Goal: Check status: Verify the current state of an ongoing process or item

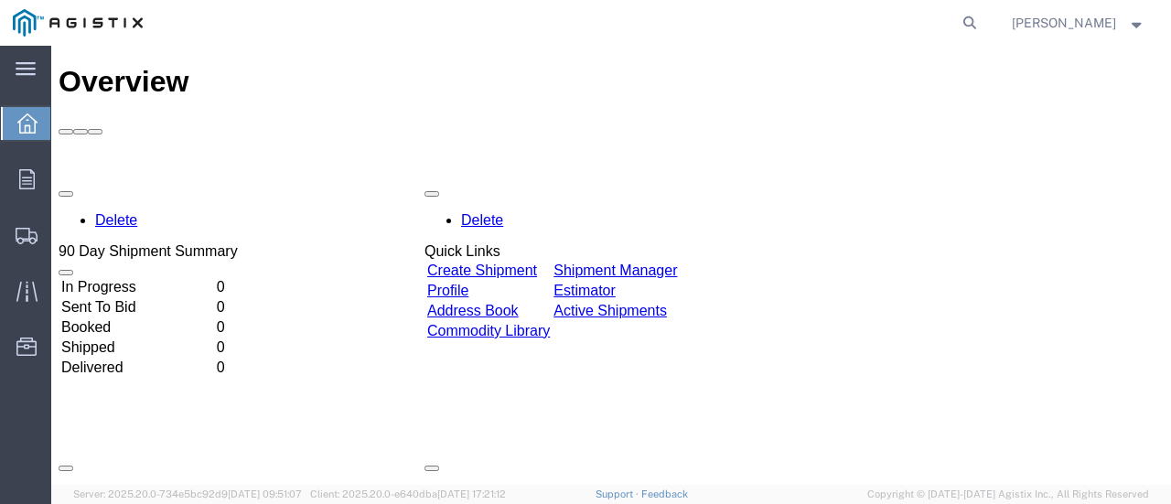
click at [124, 318] on td "Booked" at bounding box center [137, 327] width 154 height 18
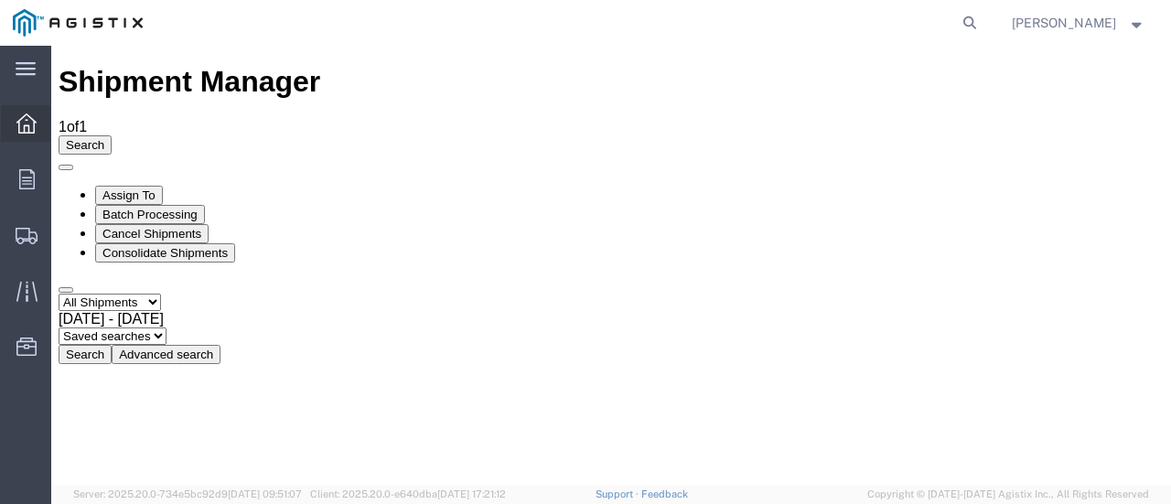
click at [27, 125] on icon at bounding box center [26, 123] width 20 height 20
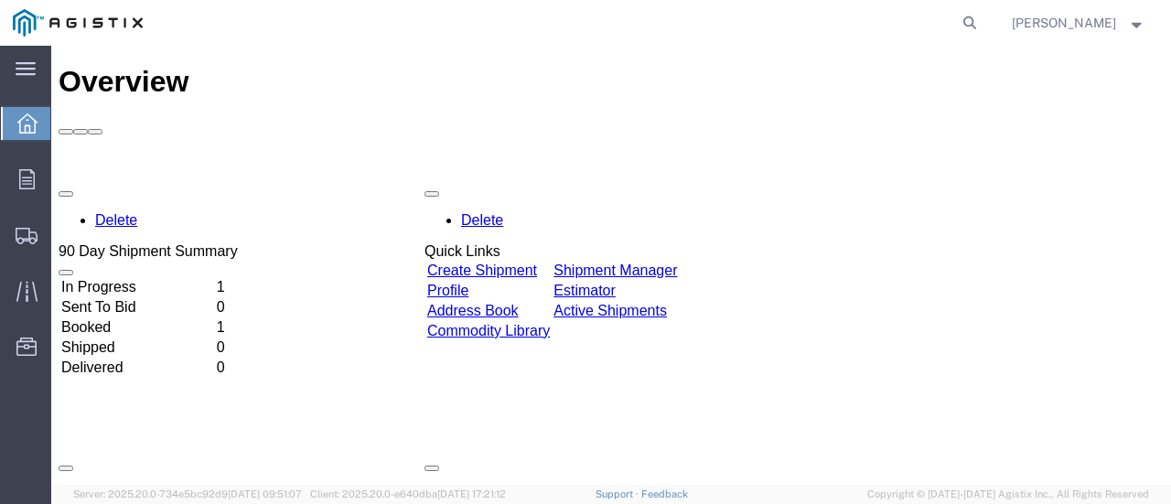
click at [152, 298] on td "Sent To Bid" at bounding box center [137, 307] width 154 height 18
click at [161, 278] on td "In Progress" at bounding box center [137, 287] width 154 height 18
